Goal: Transaction & Acquisition: Subscribe to service/newsletter

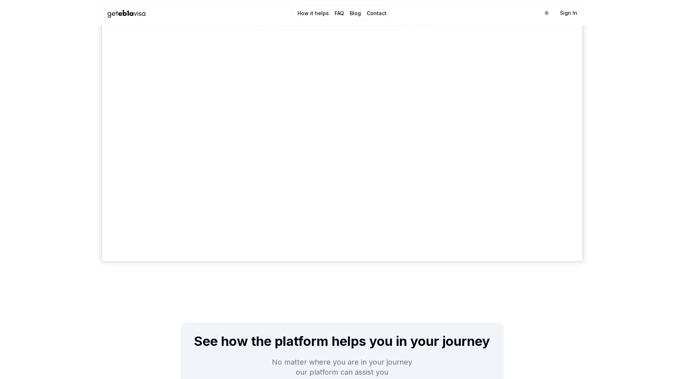
scroll to position [267, 0]
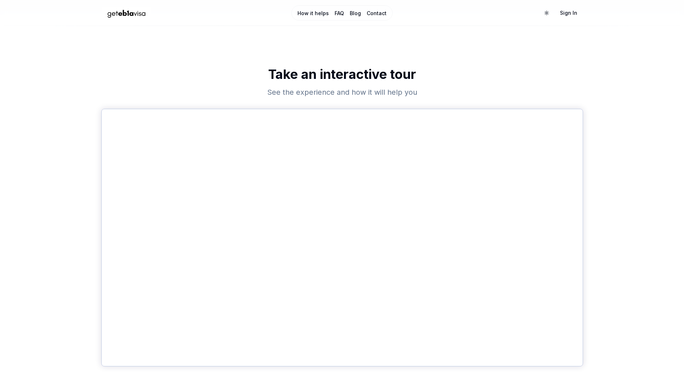
click at [318, 14] on link "How it helps" at bounding box center [312, 13] width 31 height 7
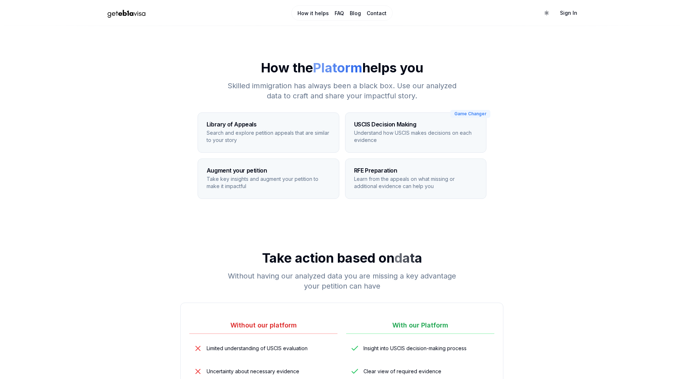
click at [308, 10] on link "How it helps" at bounding box center [312, 13] width 31 height 7
click at [139, 17] on img "Home Page" at bounding box center [126, 13] width 50 height 13
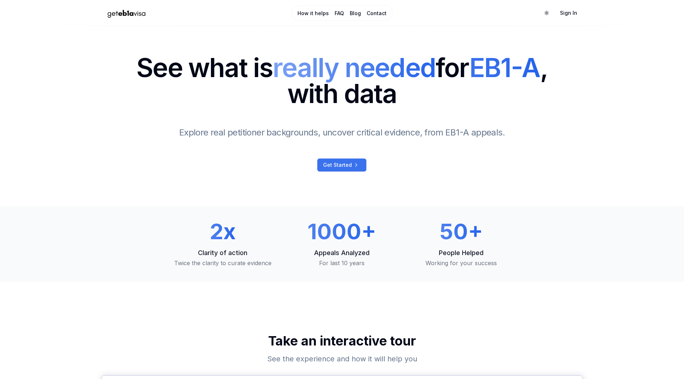
click at [331, 167] on span "Get Started" at bounding box center [337, 164] width 29 height 7
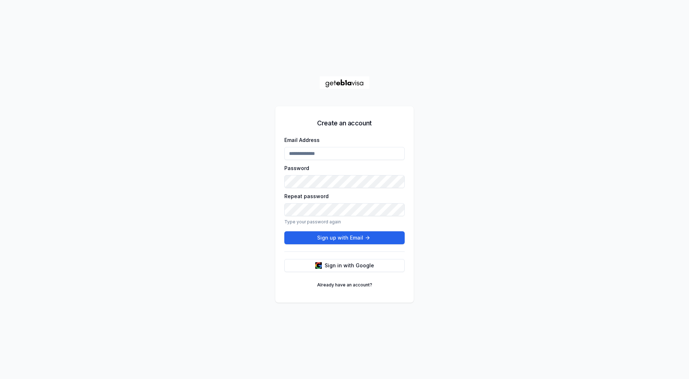
click at [327, 153] on input "Email Address" at bounding box center [344, 153] width 120 height 13
type input "**********"
click at [335, 236] on button "Sign up with Email" at bounding box center [344, 237] width 120 height 13
